Goal: Transaction & Acquisition: Book appointment/travel/reservation

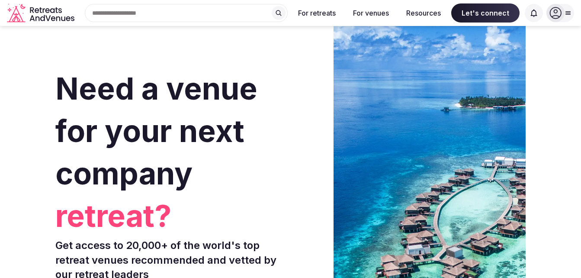
click at [174, 11] on div "Search Popular Destinations [GEOGRAPHIC_DATA], [GEOGRAPHIC_DATA] [GEOGRAPHIC_DA…" at bounding box center [183, 13] width 210 height 18
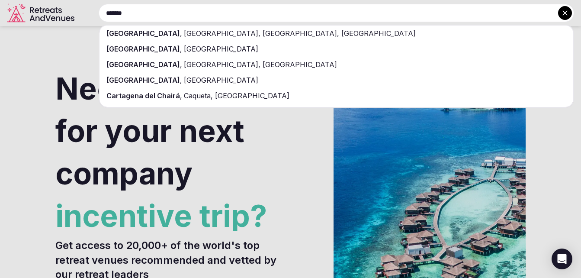
type input "*******"
click at [182, 36] on span "[GEOGRAPHIC_DATA], [GEOGRAPHIC_DATA], [GEOGRAPHIC_DATA]" at bounding box center [299, 33] width 234 height 9
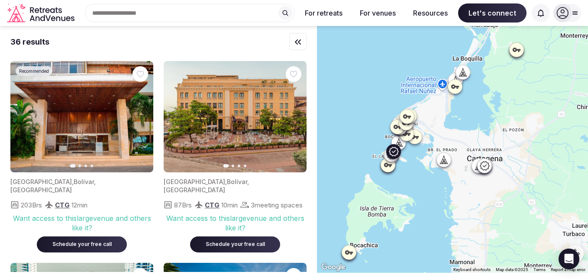
click at [139, 117] on icon "button" at bounding box center [141, 116] width 7 height 7
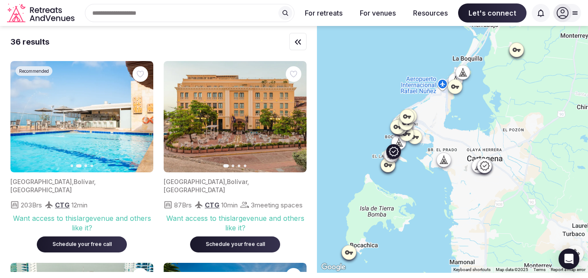
click at [139, 117] on icon "button" at bounding box center [141, 116] width 7 height 7
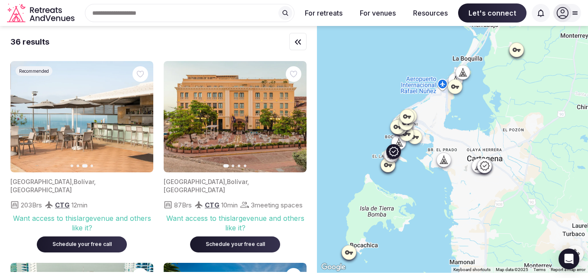
click at [139, 117] on icon "button" at bounding box center [141, 116] width 7 height 7
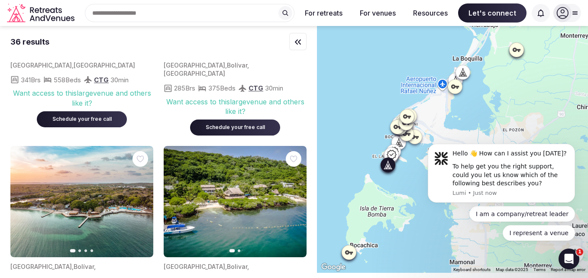
scroll to position [1169, 0]
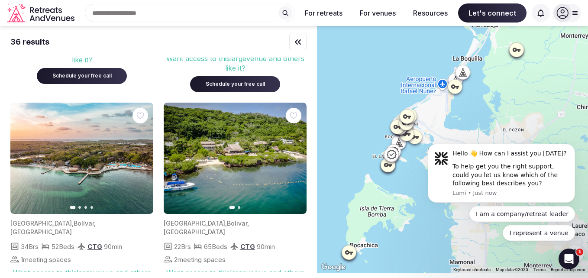
click at [140, 160] on button "Next slide" at bounding box center [141, 158] width 14 height 14
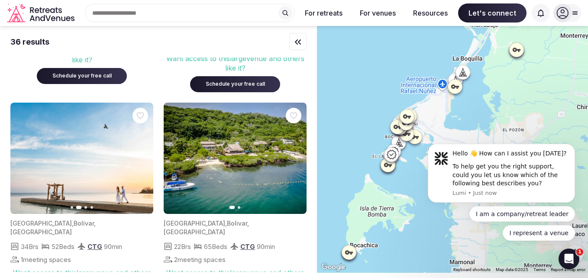
click at [140, 160] on button "Next slide" at bounding box center [141, 158] width 14 height 14
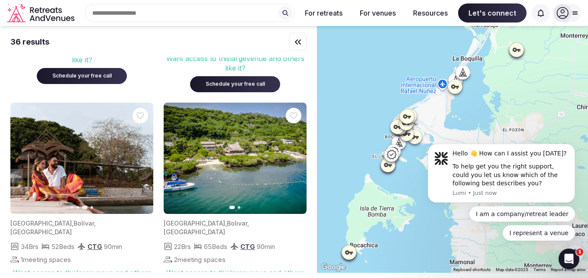
click at [140, 160] on button "Next slide" at bounding box center [141, 158] width 14 height 14
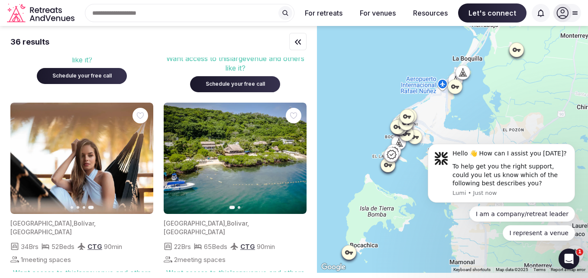
click at [297, 155] on icon "button" at bounding box center [294, 158] width 7 height 7
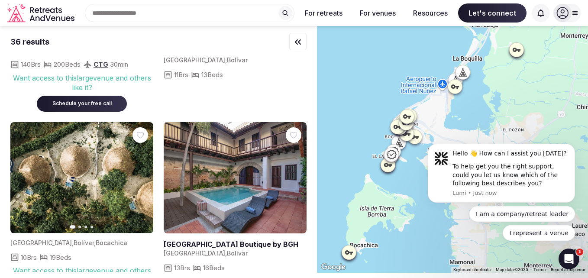
scroll to position [1558, 0]
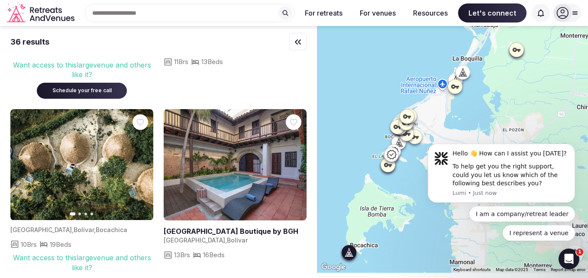
click at [140, 158] on button "Next slide" at bounding box center [141, 165] width 14 height 14
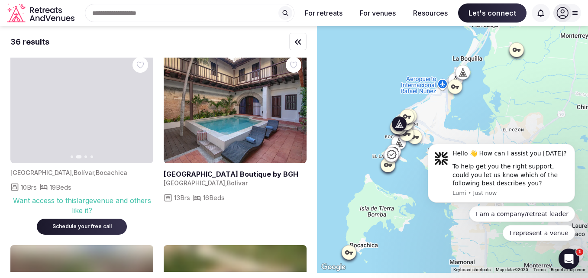
scroll to position [1731, 0]
